Goal: Task Accomplishment & Management: Use online tool/utility

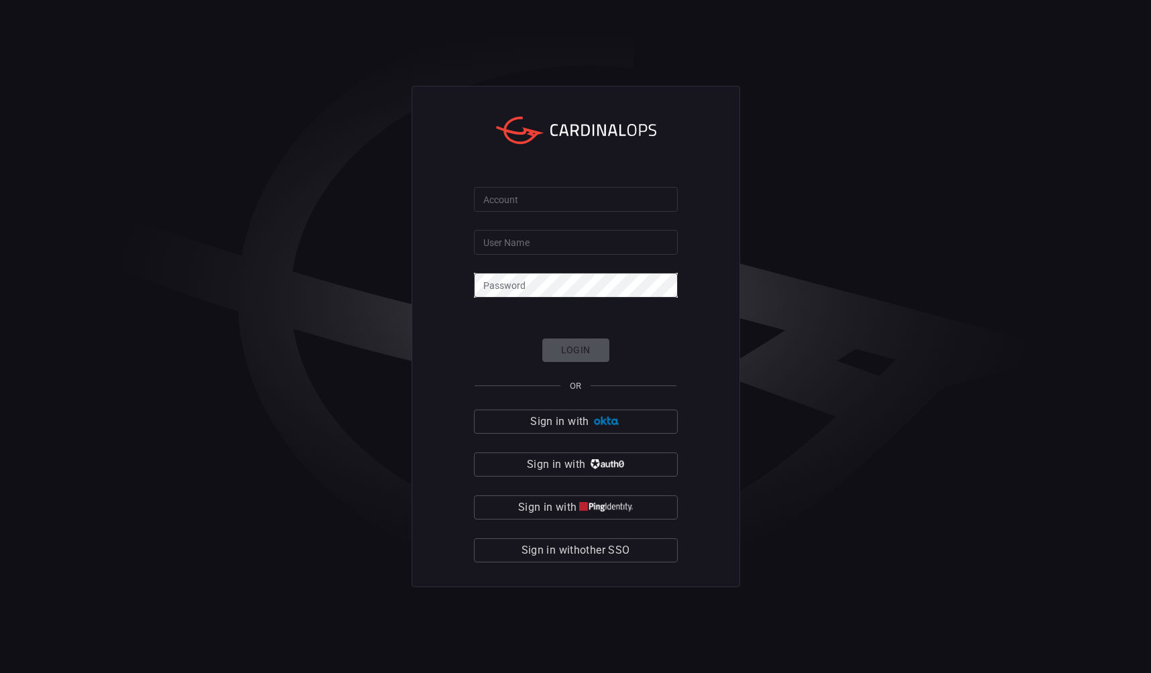
drag, startPoint x: 774, startPoint y: 394, endPoint x: 808, endPoint y: 405, distance: 35.2
click at [774, 394] on div "Account Account User Name User Name Password Password Login OR Sign in with Sig…" at bounding box center [575, 336] width 1151 height 673
click at [632, 560] on button "Sign in with other SSO" at bounding box center [576, 550] width 204 height 24
click at [633, 204] on input "Account" at bounding box center [576, 199] width 204 height 25
type input "Avalara"
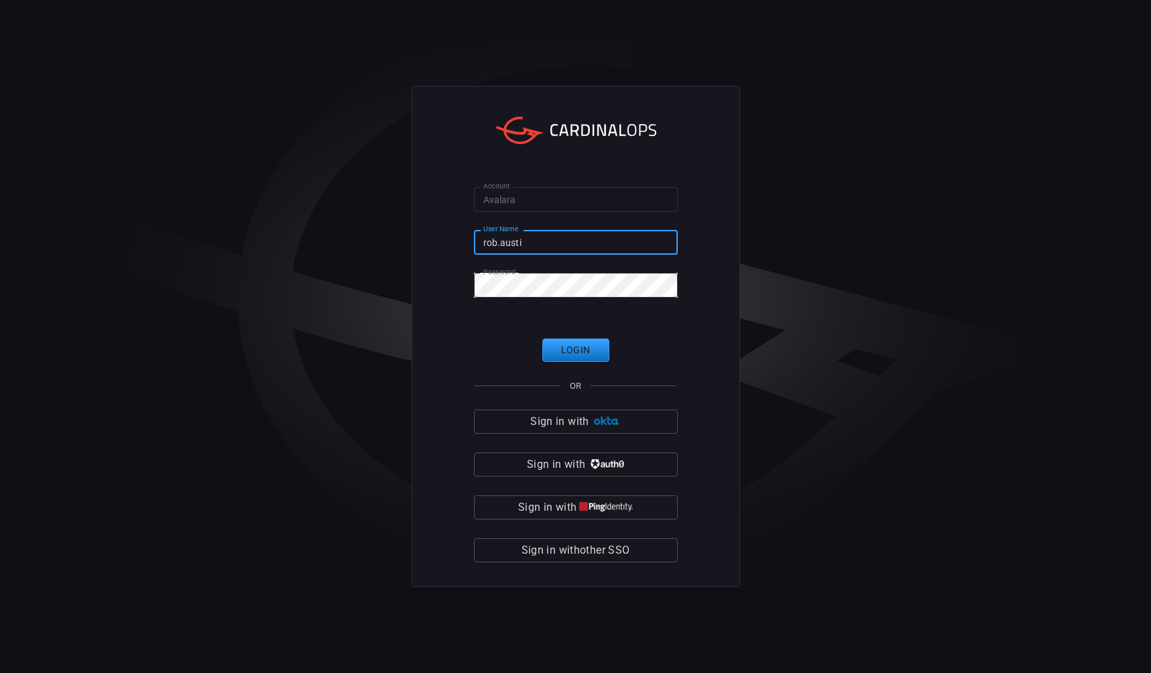
type input "rob.austin"
click button "Login" at bounding box center [575, 349] width 67 height 23
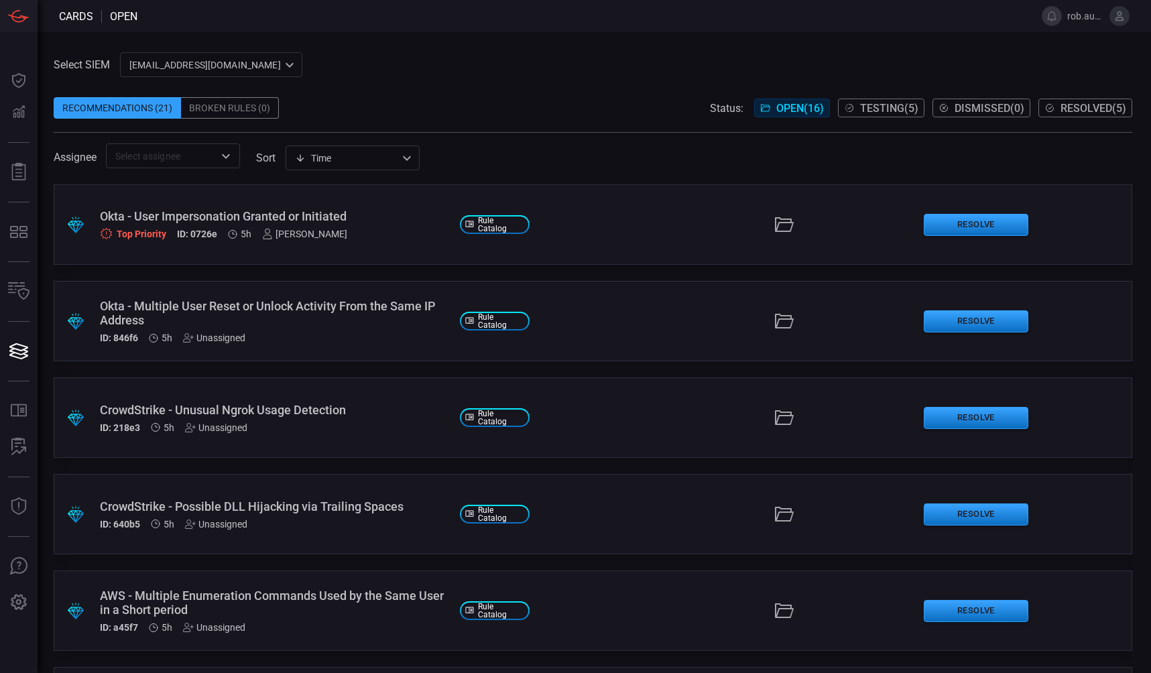
click at [201, 214] on div "Okta - User Impersonation Granted or Initiated" at bounding box center [274, 216] width 349 height 14
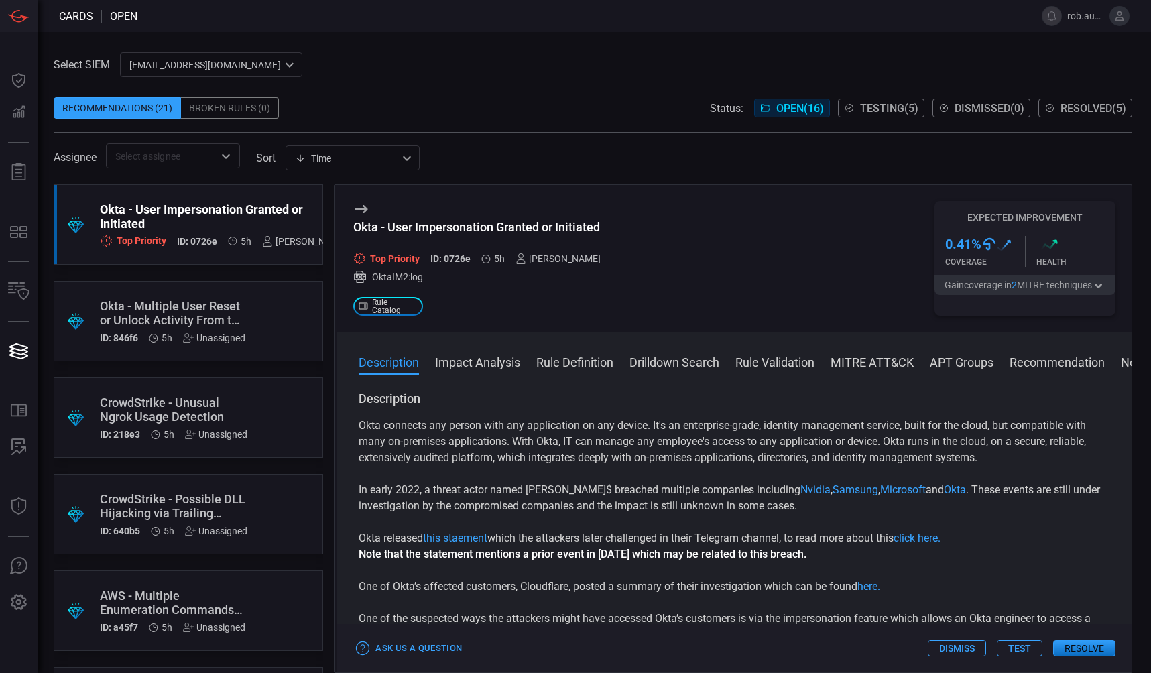
click at [784, 257] on div "Okta - User Impersonation Granted or Initiated Top Priority ID: 0726e 5h [PERSO…" at bounding box center [734, 258] width 794 height 147
drag, startPoint x: 783, startPoint y: 258, endPoint x: 781, endPoint y: 269, distance: 10.9
click at [783, 258] on div "Okta - User Impersonation Granted or Initiated Top Priority ID: 0726e 5h [PERSO…" at bounding box center [734, 258] width 794 height 147
click at [485, 369] on button "Impact Analysis" at bounding box center [477, 361] width 85 height 16
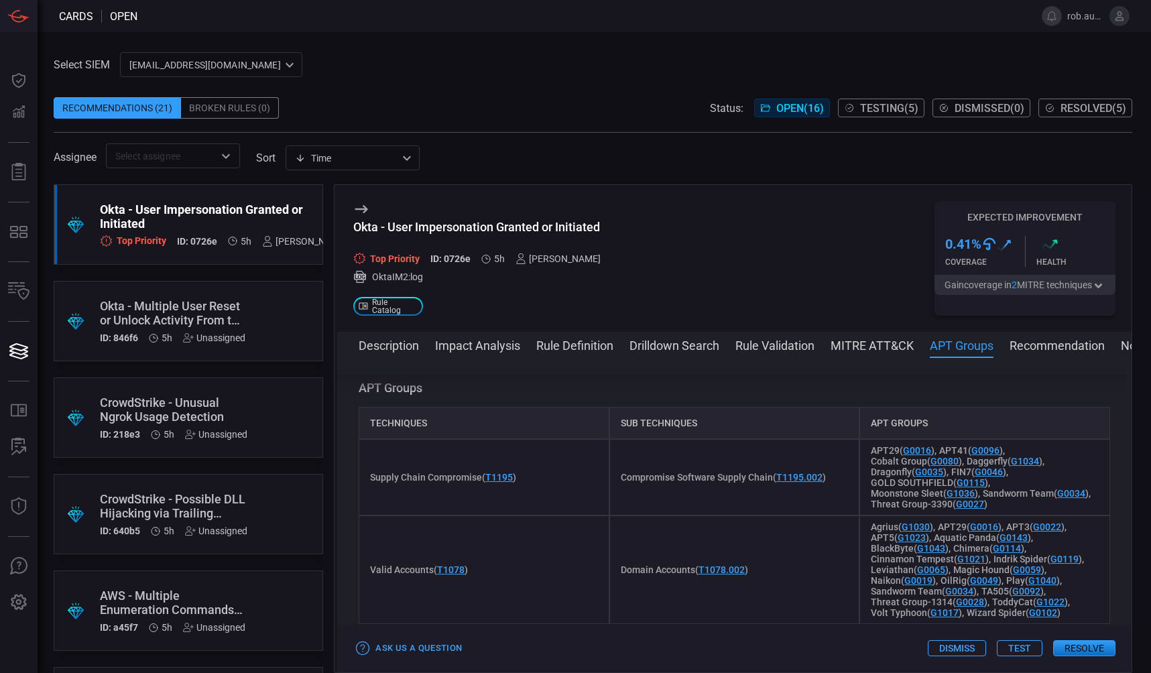
scroll to position [1178, 0]
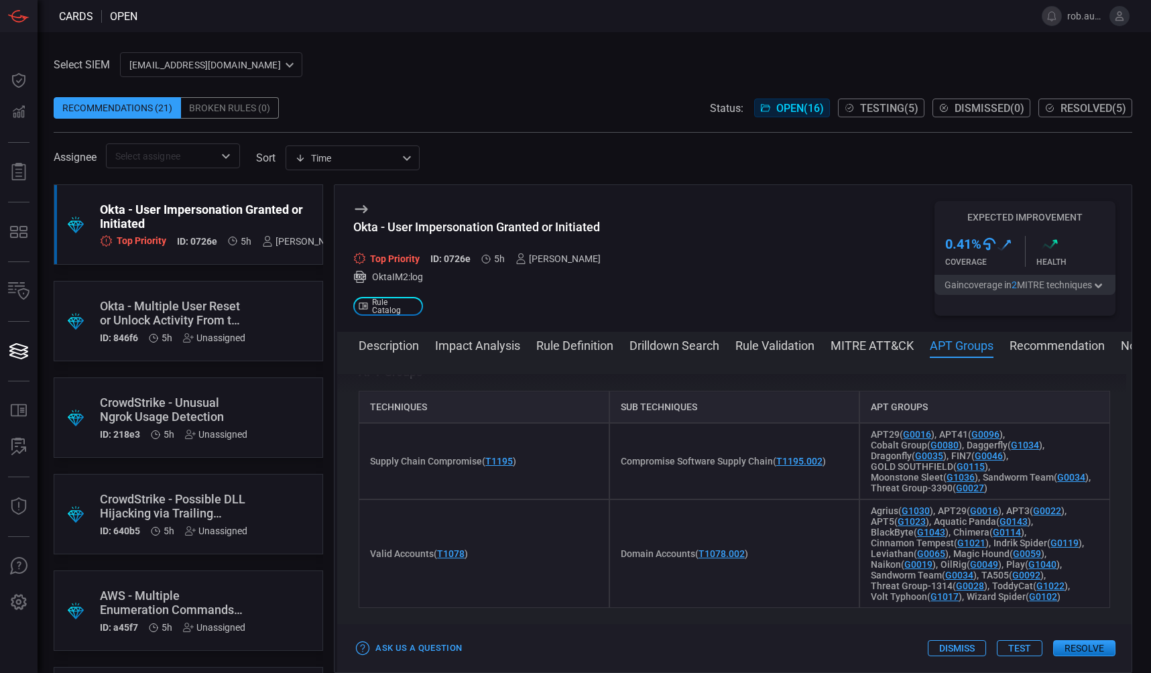
click at [385, 46] on div "Select SIEM [EMAIL_ADDRESS][DOMAIN_NAME] ce81084e-d69a-4826-8c7e-b83218b2d3dc ​…" at bounding box center [594, 352] width 1113 height 641
